Goal: Task Accomplishment & Management: Use online tool/utility

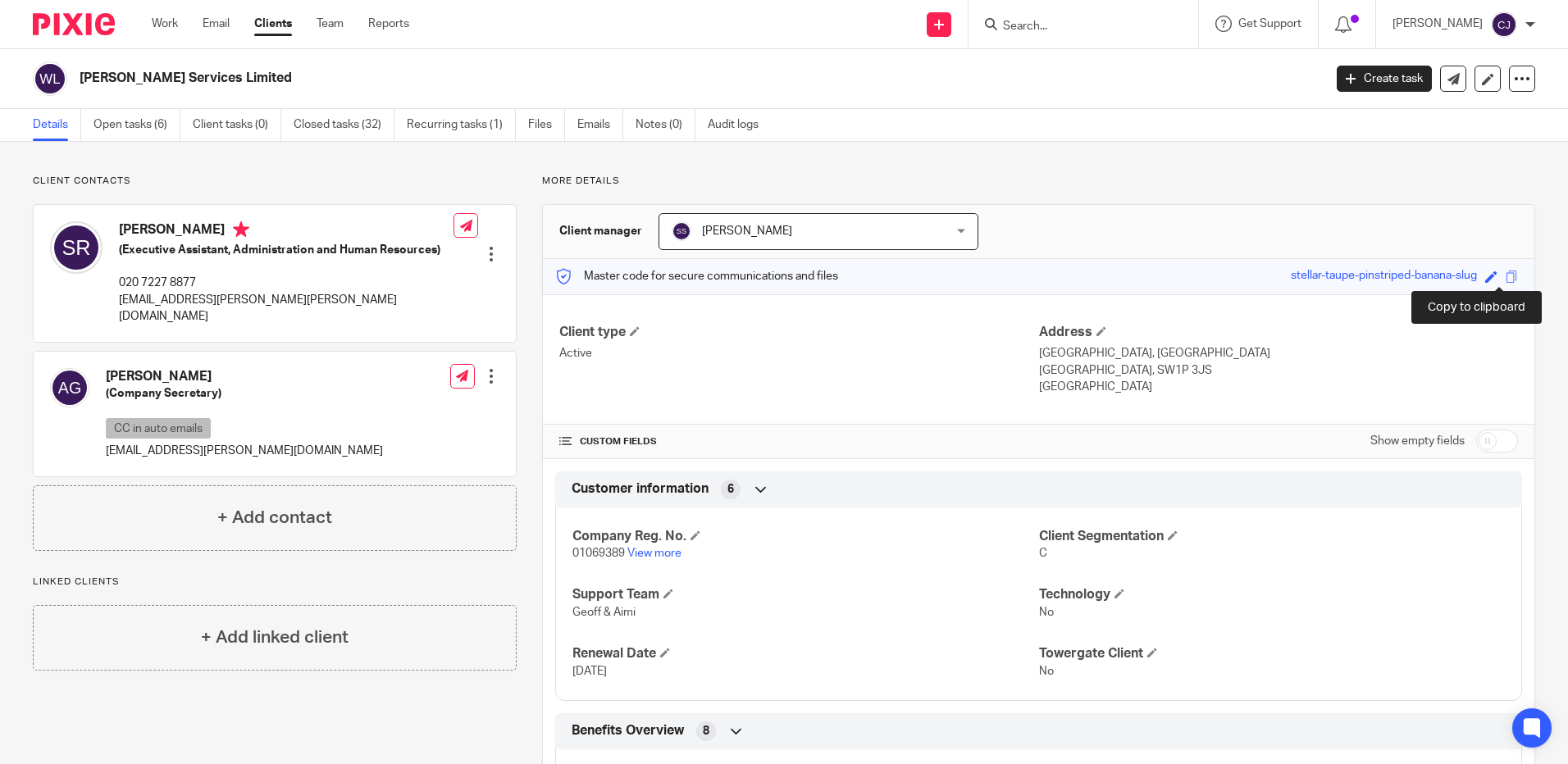
click at [1497, 269] on div "Save stellar-taupe-pinstriped-banana-slug" at bounding box center [1406, 277] width 231 height 19
click at [1506, 282] on span at bounding box center [1512, 276] width 12 height 12
click at [374, 127] on link "Closed tasks (32)" at bounding box center [344, 125] width 101 height 32
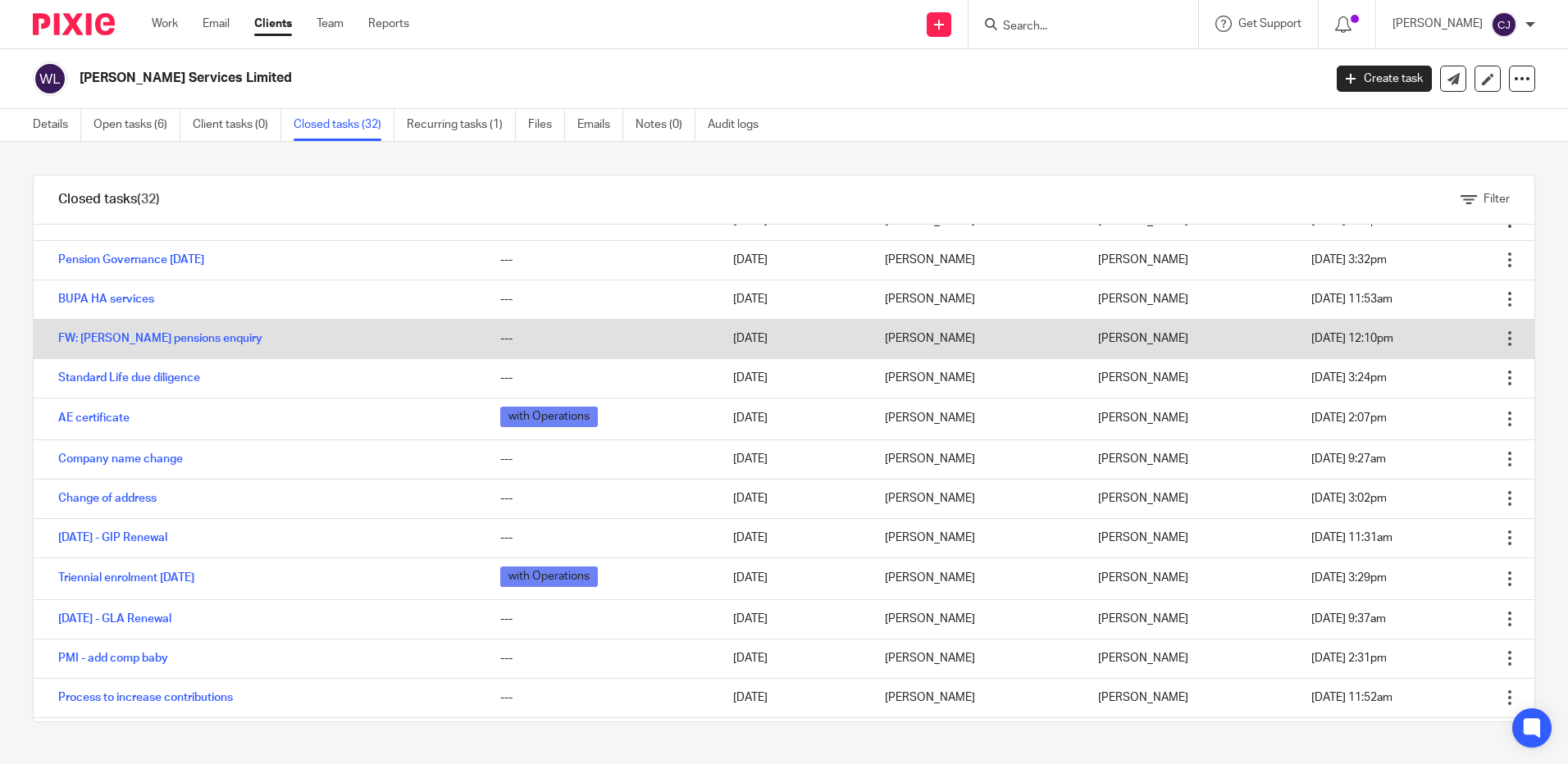
scroll to position [164, 0]
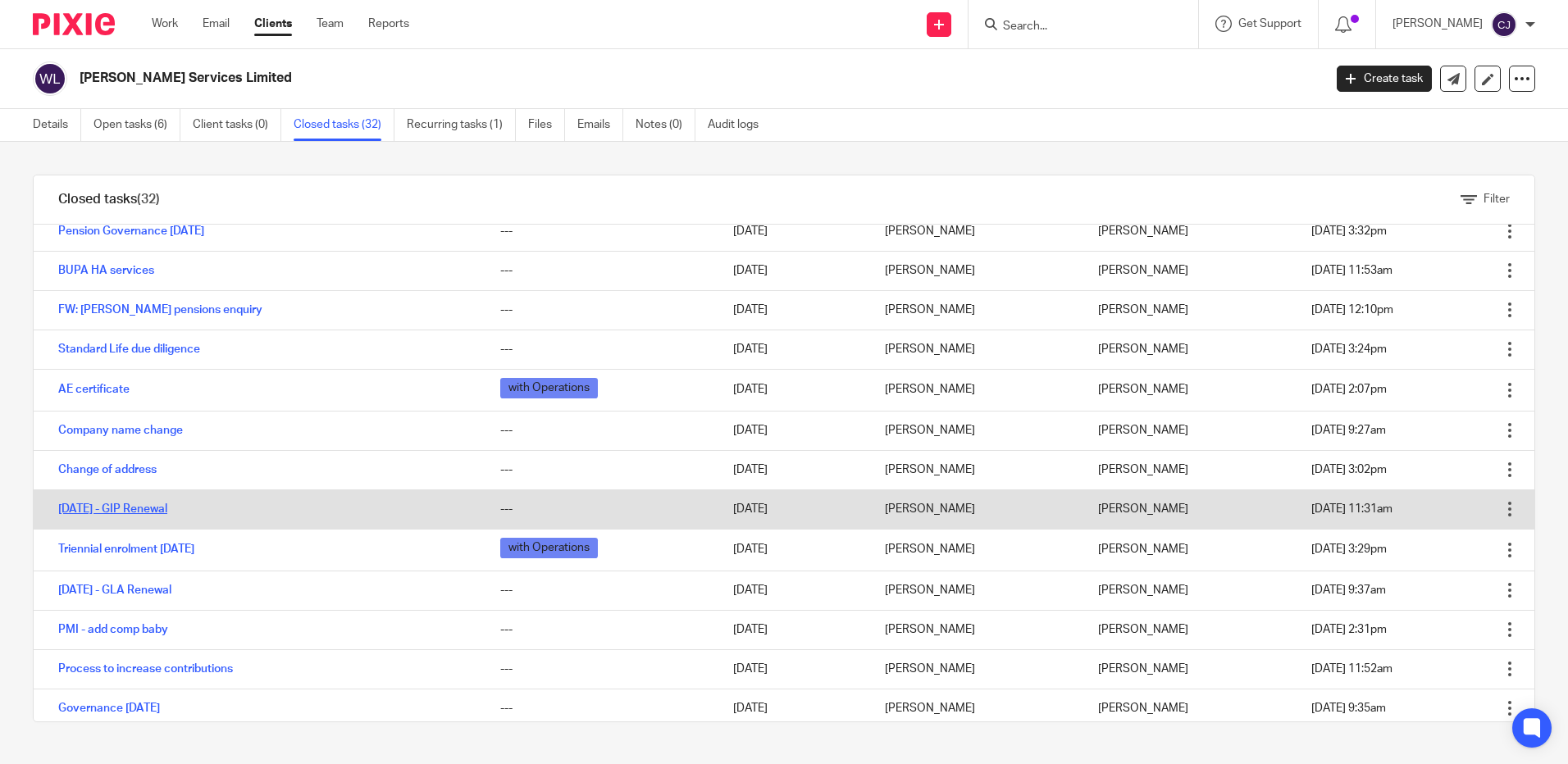
click at [159, 512] on link "1/10/24 - GIP Renewal" at bounding box center [113, 509] width 109 height 11
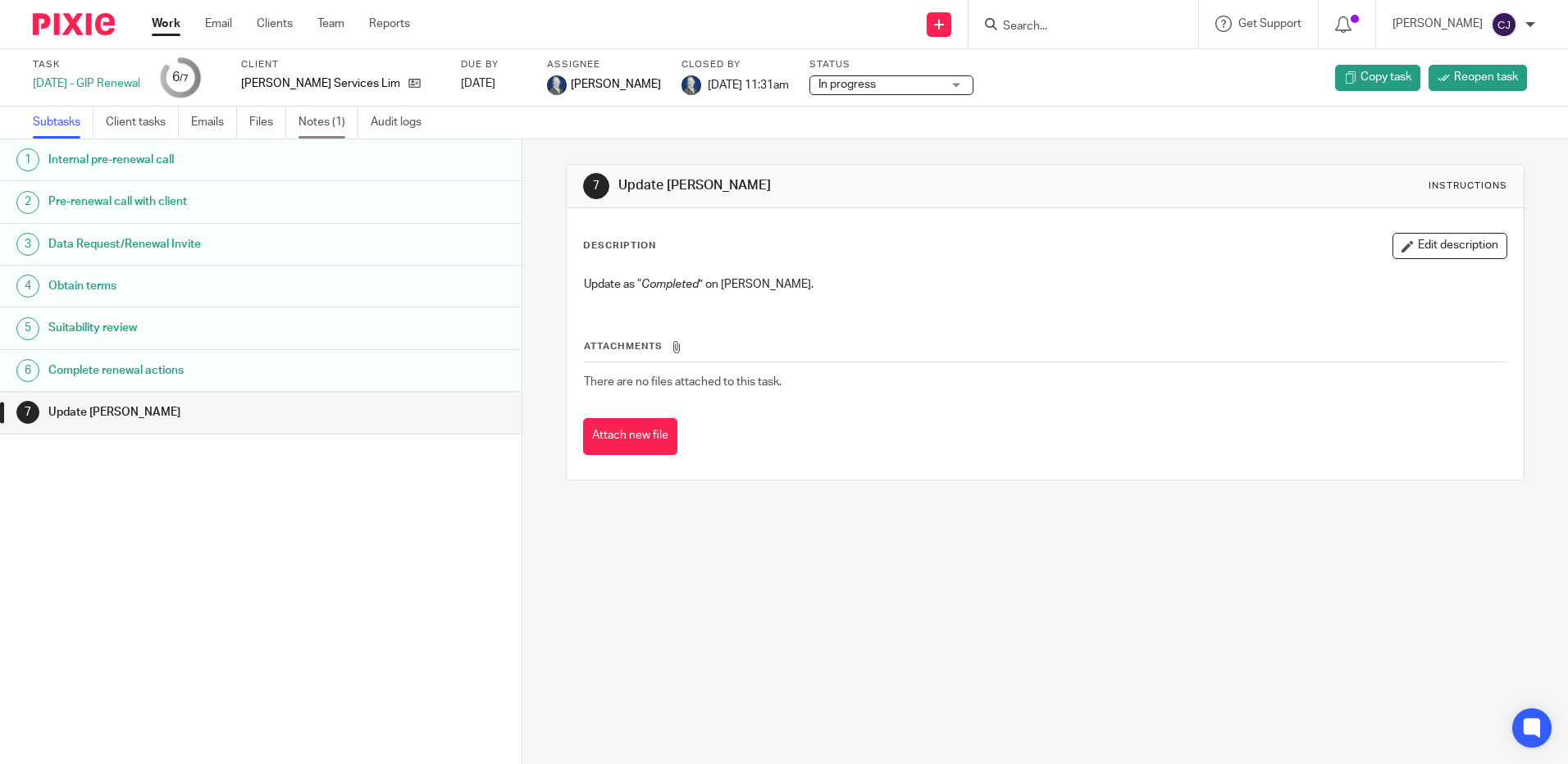
click at [310, 112] on link "Notes (1)" at bounding box center [328, 122] width 59 height 32
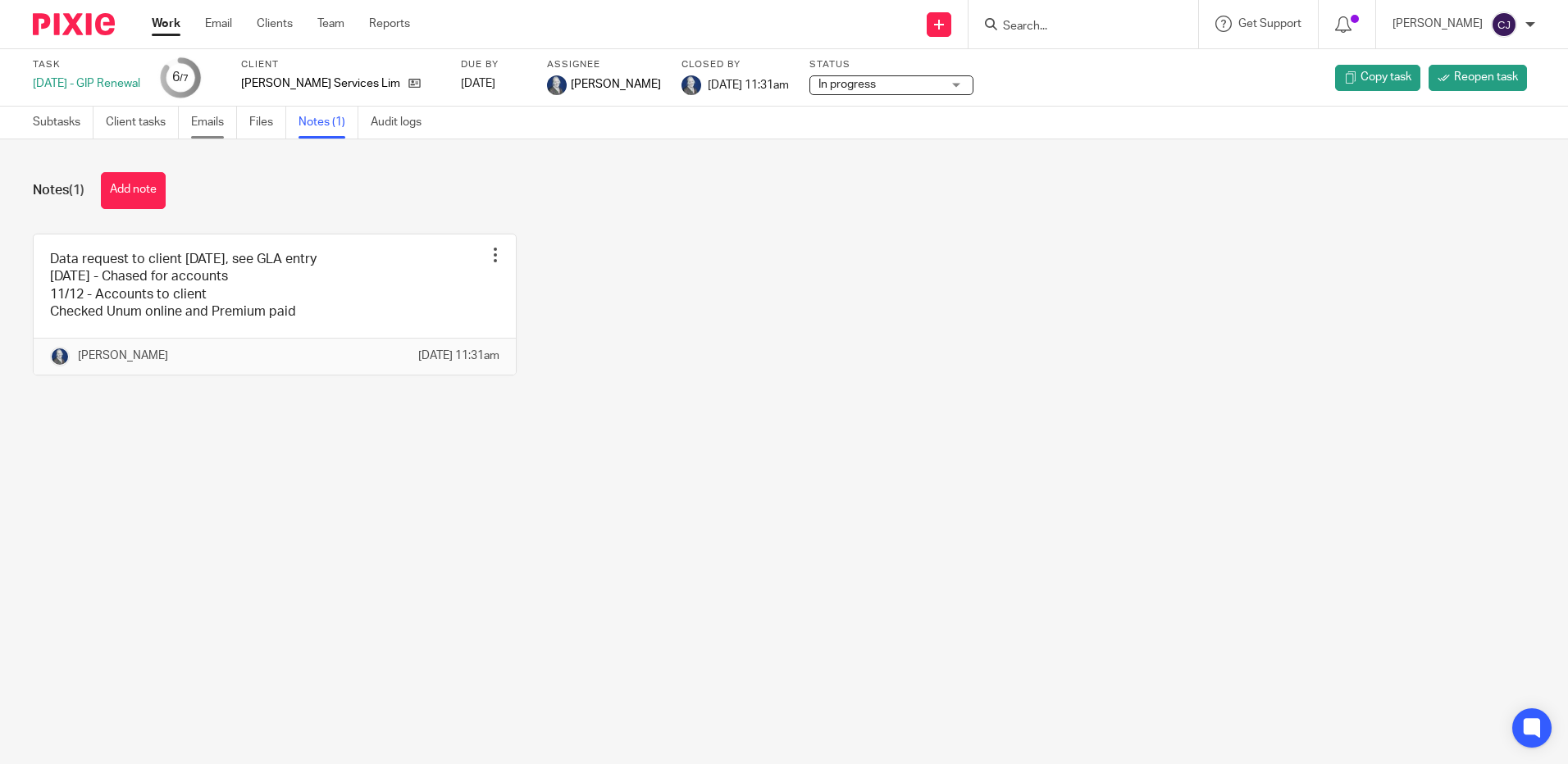
click at [212, 122] on link "Emails" at bounding box center [214, 122] width 46 height 32
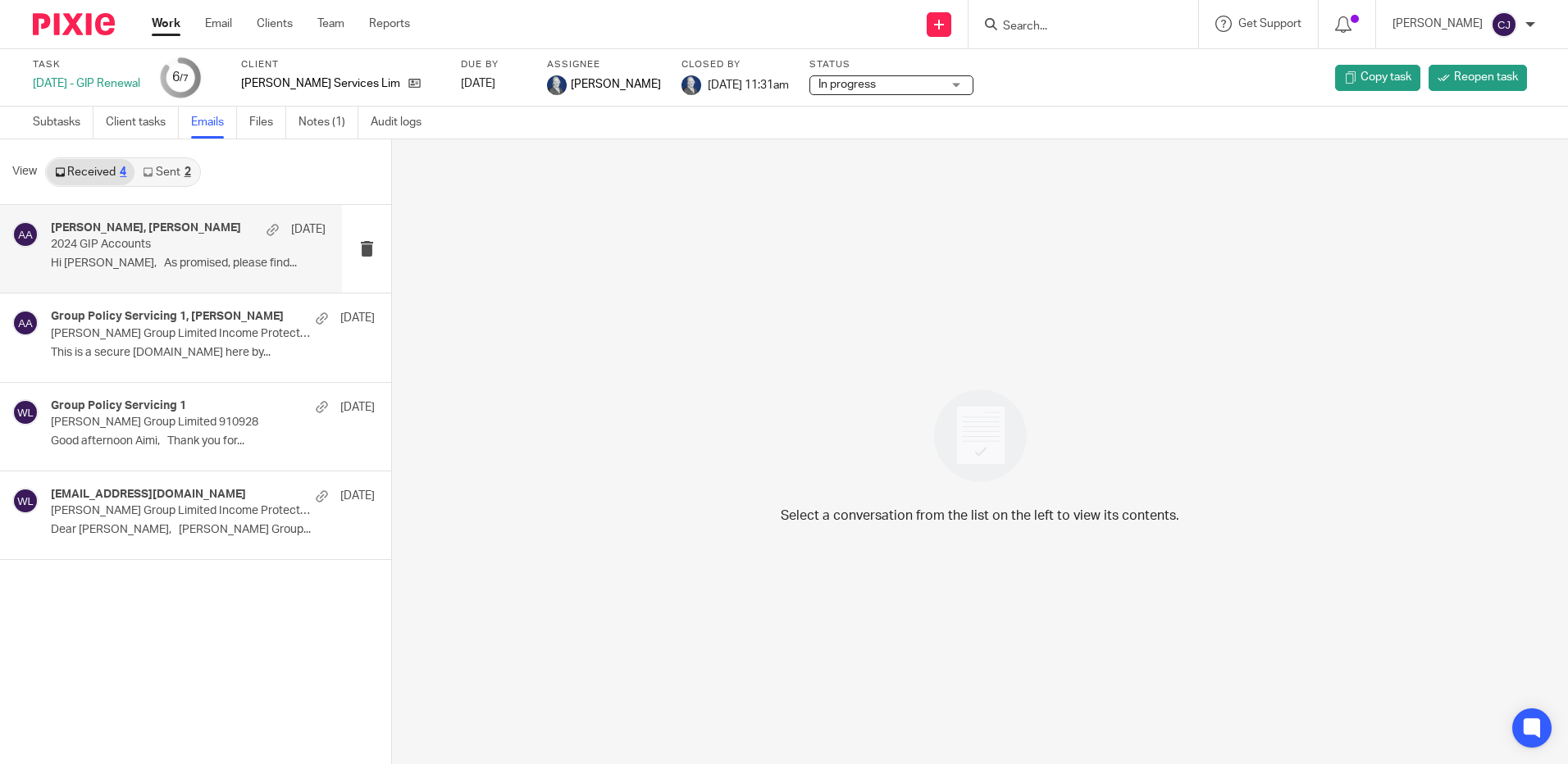
click at [194, 240] on p "2024 GIP Accounts" at bounding box center [160, 245] width 220 height 14
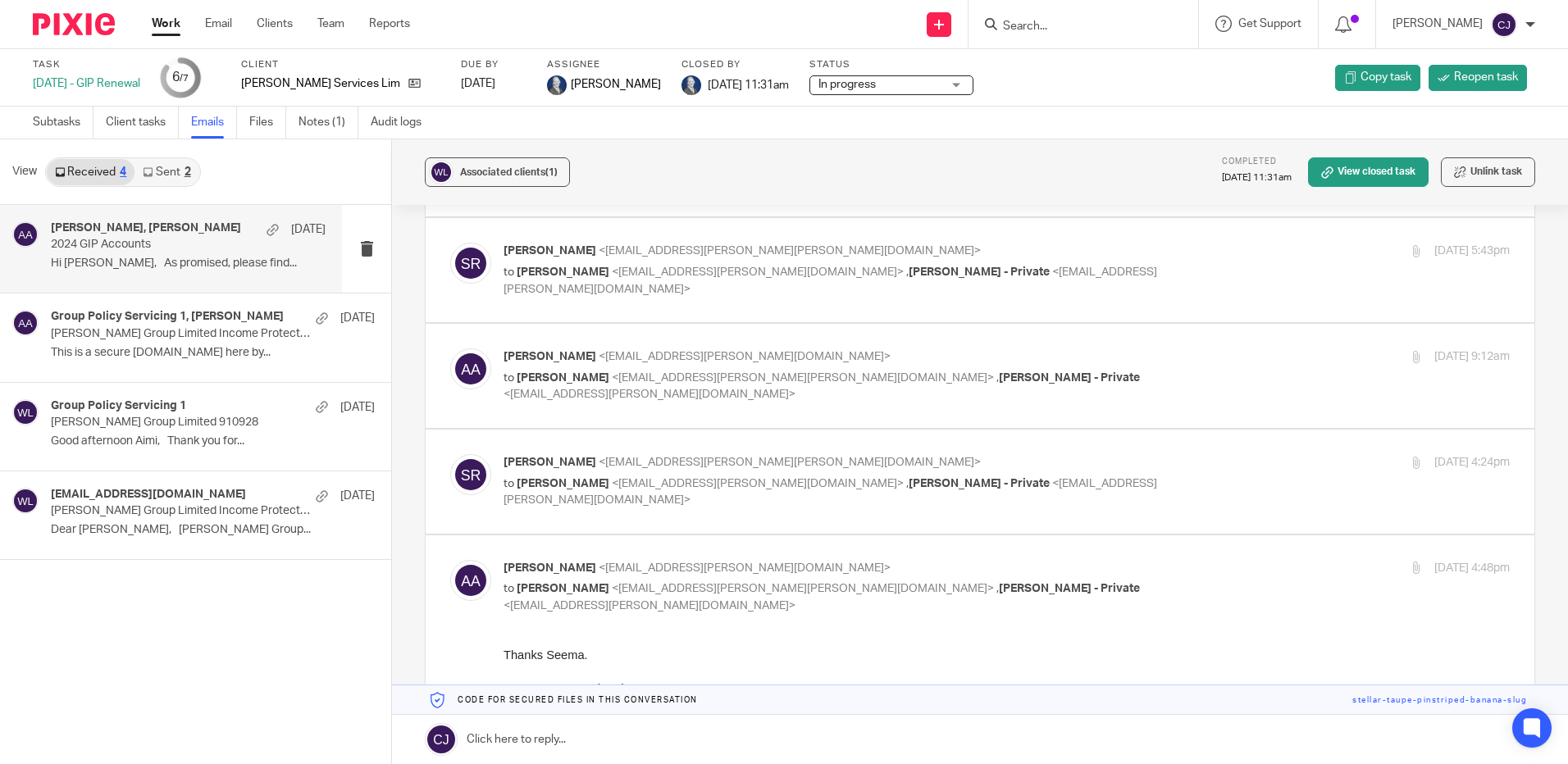
scroll to position [288, 0]
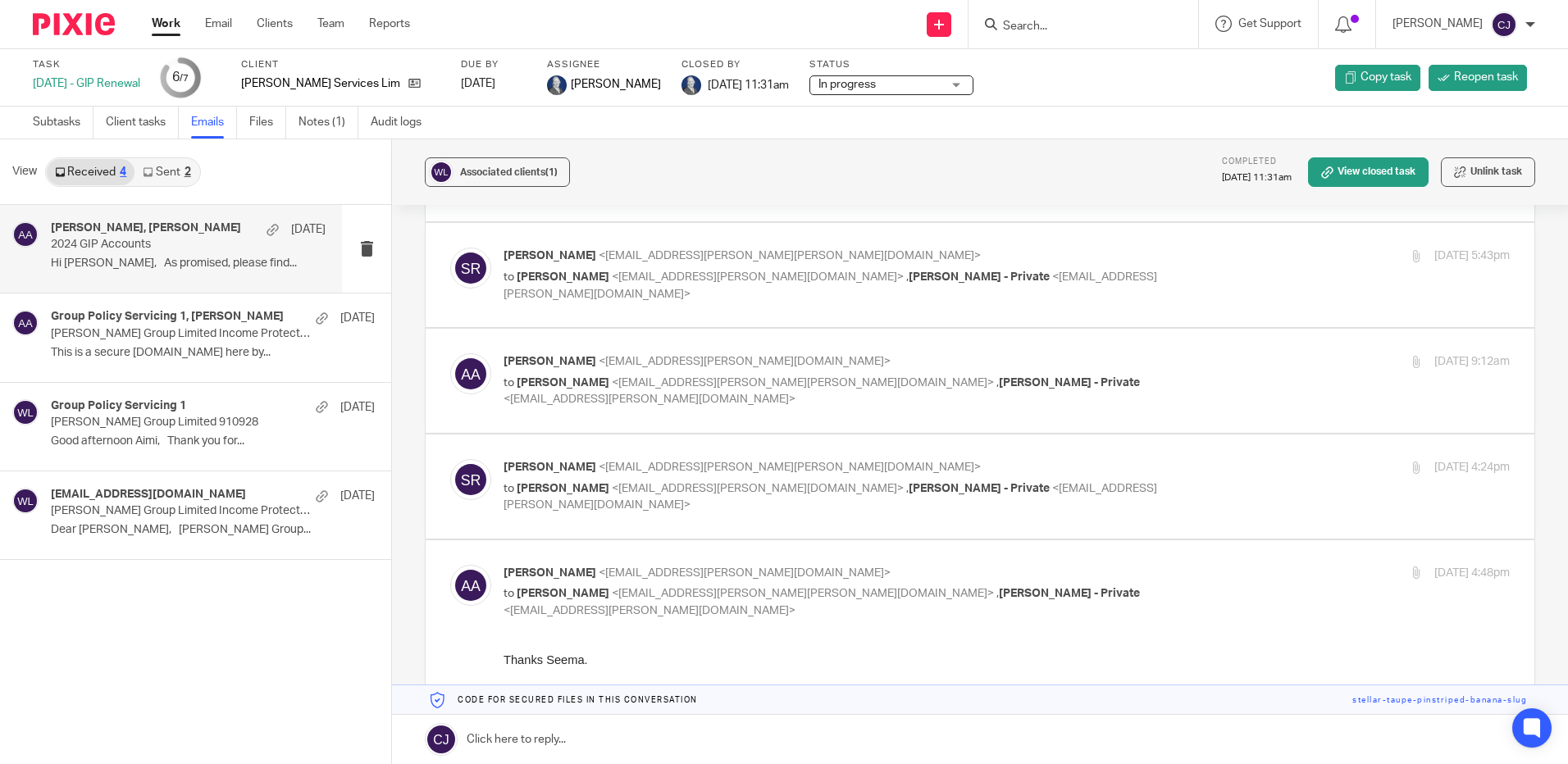
click at [1152, 468] on p "[PERSON_NAME] <[EMAIL_ADDRESS][PERSON_NAME][PERSON_NAME][DOMAIN_NAME]>" at bounding box center [839, 468] width 671 height 17
checkbox input "true"
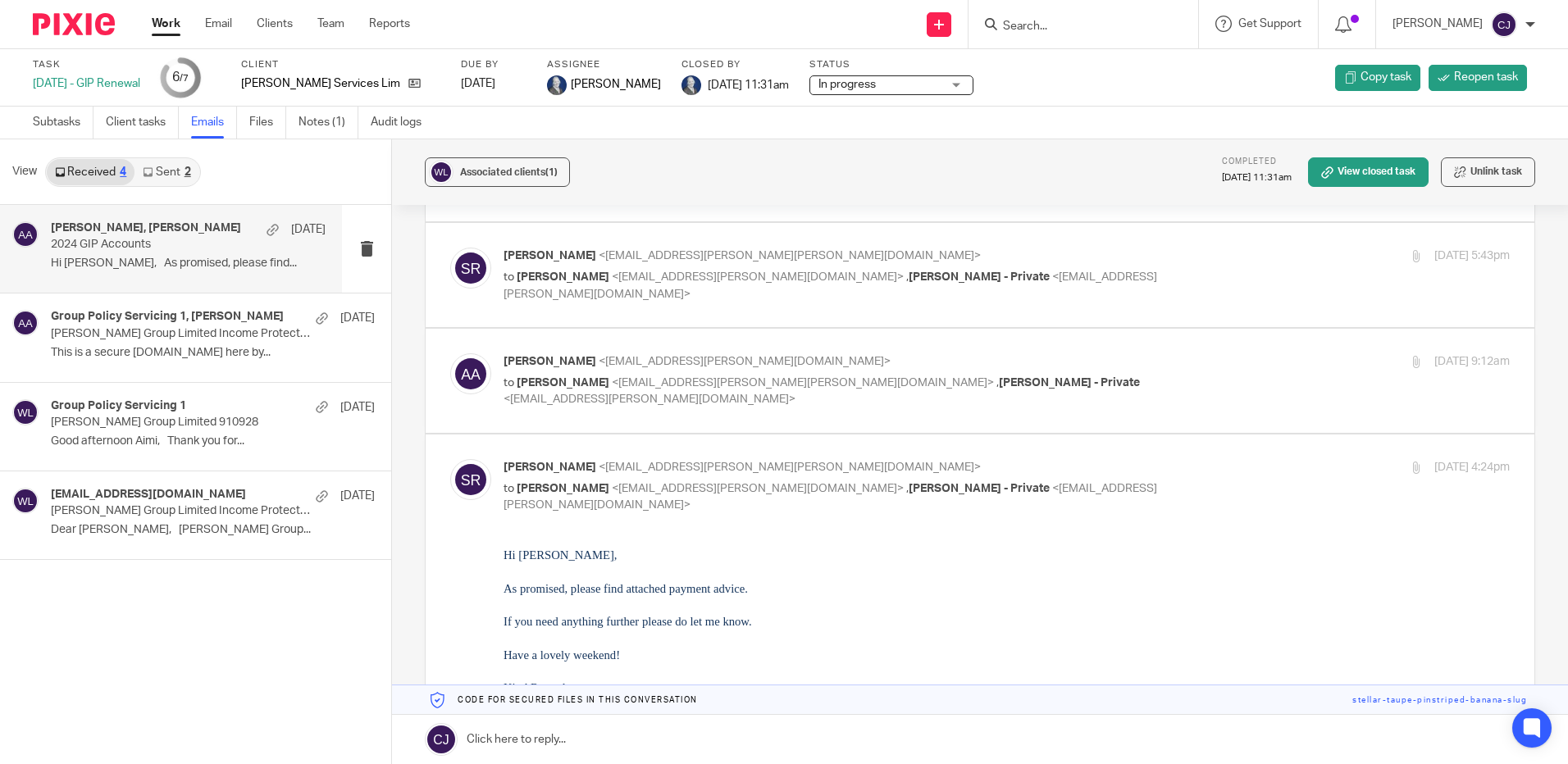
scroll to position [0, 0]
click at [1163, 337] on label at bounding box center [980, 380] width 1109 height 104
click at [450, 352] on input "checkbox" at bounding box center [449, 352] width 1 height 1
checkbox input "true"
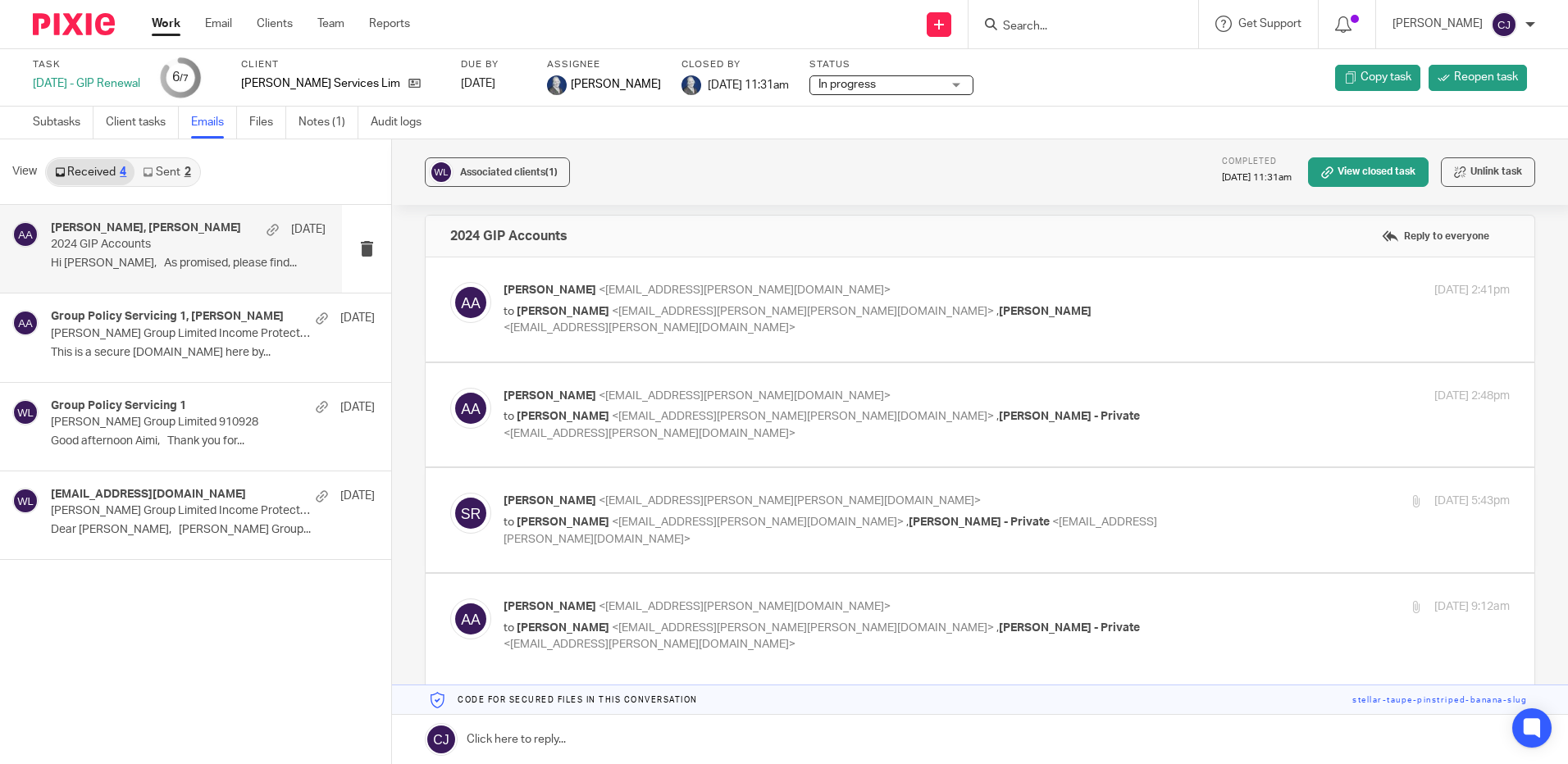
scroll to position [43, 0]
click at [1231, 515] on div "[PERSON_NAME] <[EMAIL_ADDRESS][PERSON_NAME][PERSON_NAME][DOMAIN_NAME]> to [PERS…" at bounding box center [1007, 521] width 1007 height 55
checkbox input "true"
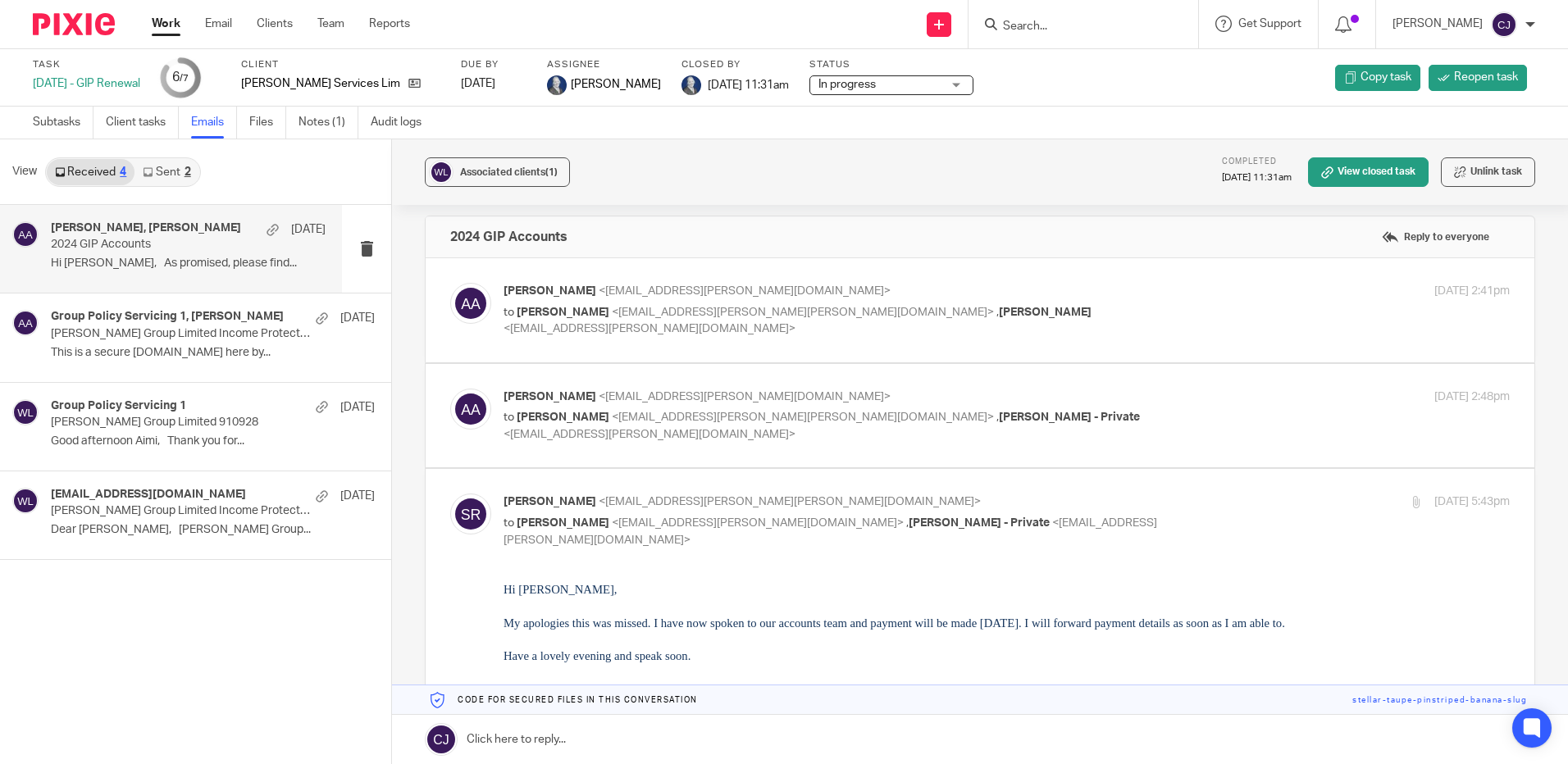
scroll to position [0, 0]
click at [796, 428] on span "<[EMAIL_ADDRESS][PERSON_NAME][DOMAIN_NAME]>" at bounding box center [650, 434] width 292 height 11
checkbox input "true"
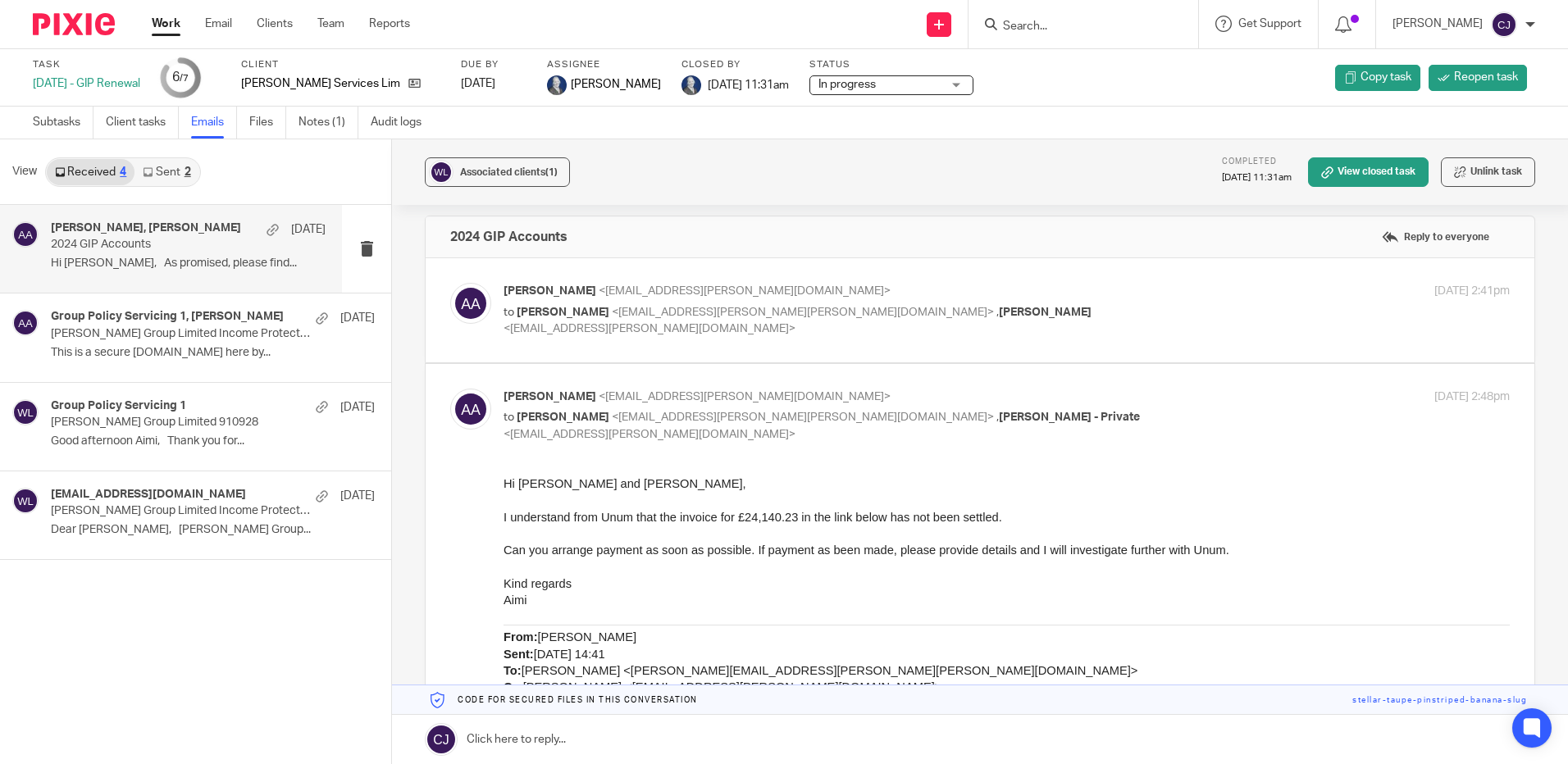
click at [1119, 339] on label at bounding box center [980, 309] width 1109 height 104
click at [450, 283] on input "checkbox" at bounding box center [449, 282] width 1 height 1
checkbox input "true"
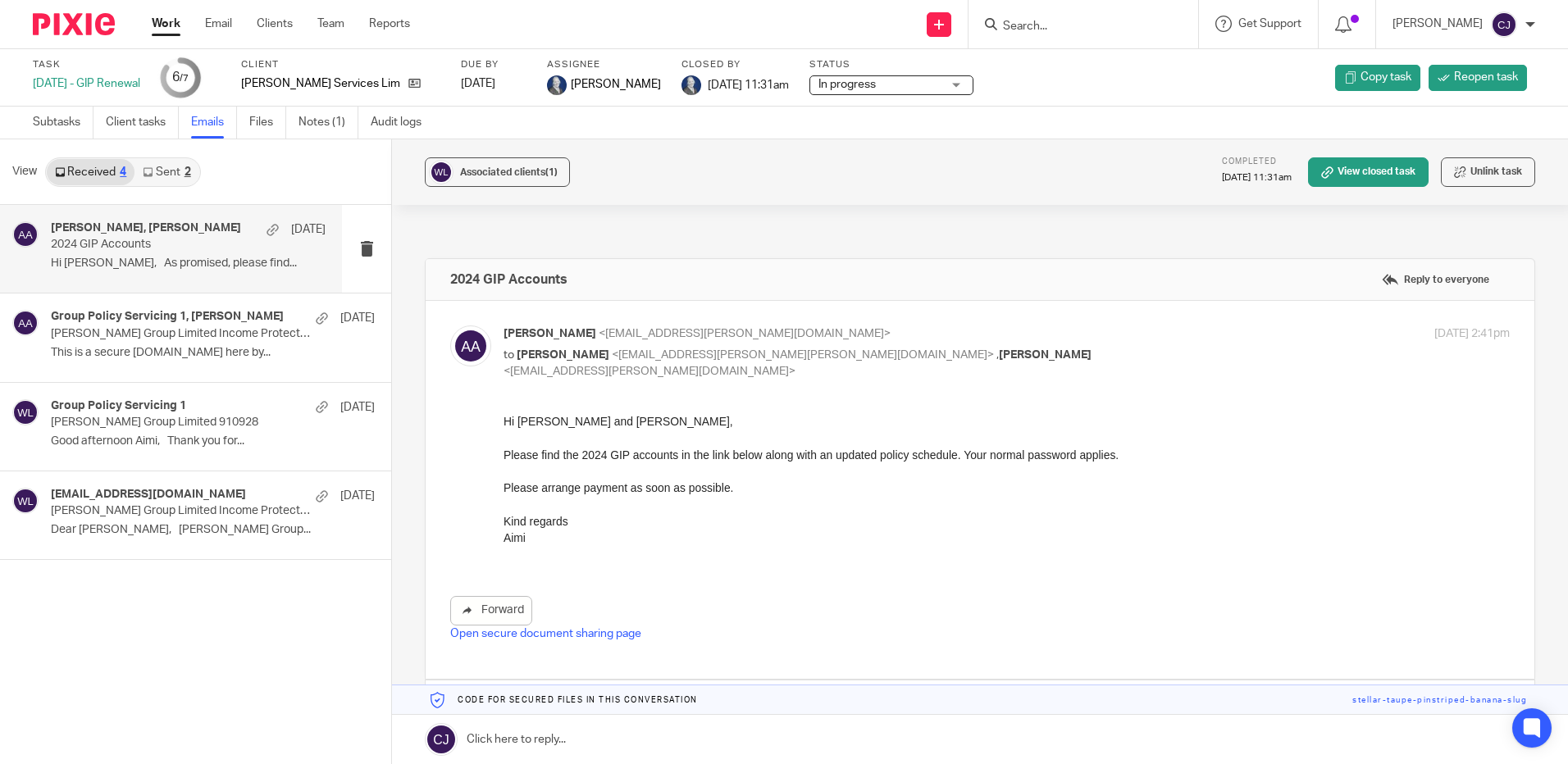
click at [604, 628] on link "Open secure document sharing page" at bounding box center [546, 633] width 192 height 11
